Goal: Learn about a topic: Learn about a topic

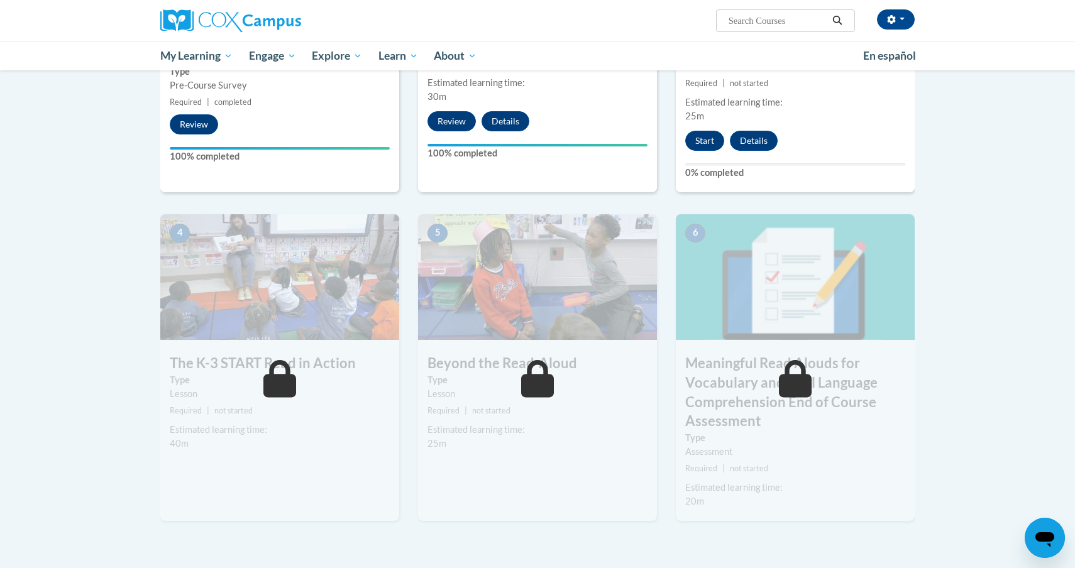
scroll to position [495, 0]
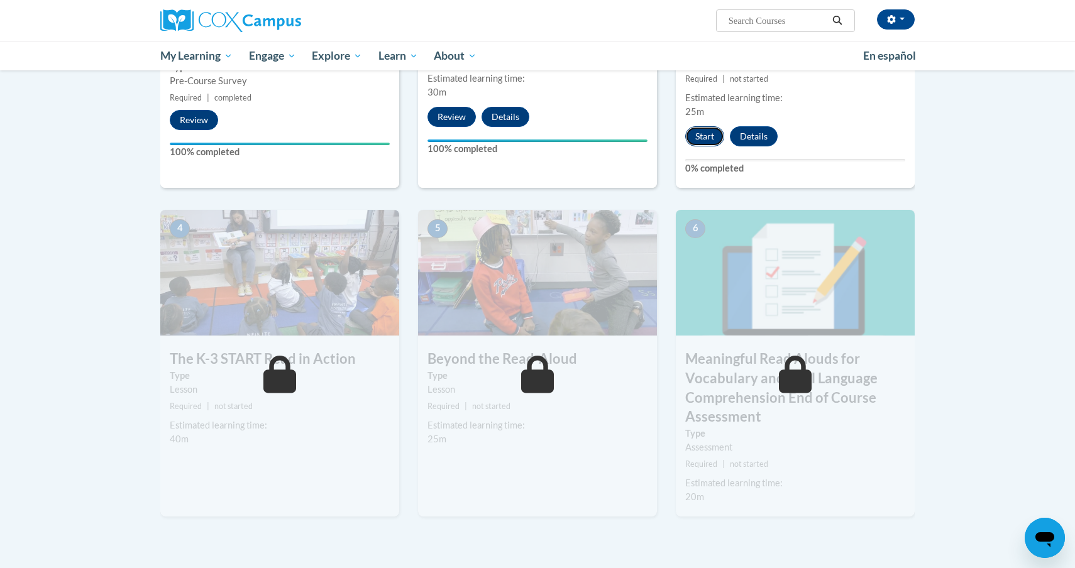
click at [700, 135] on button "Start" at bounding box center [704, 136] width 39 height 20
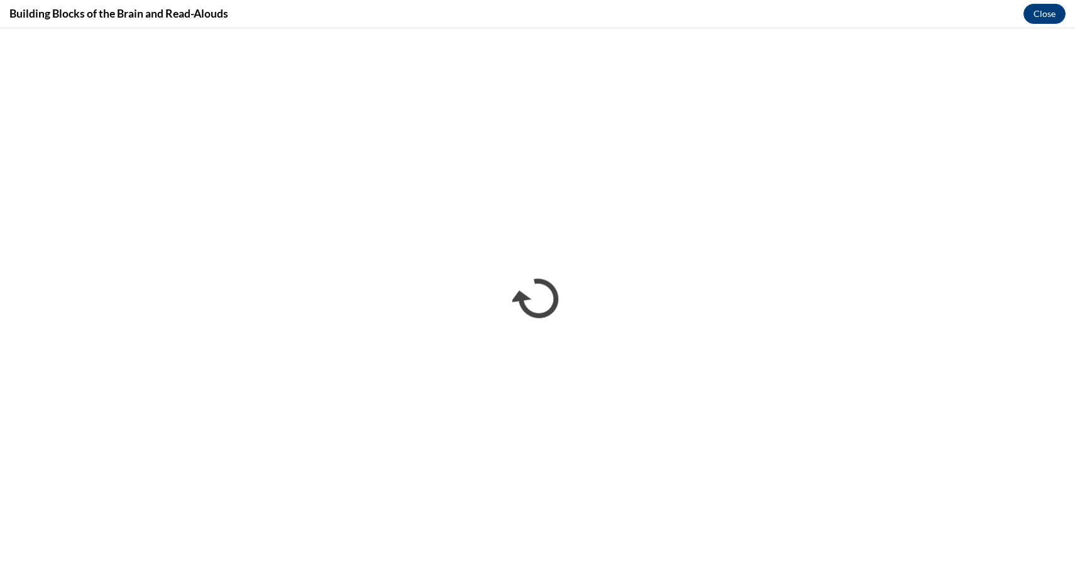
scroll to position [0, 0]
